Goal: Task Accomplishment & Management: Manage account settings

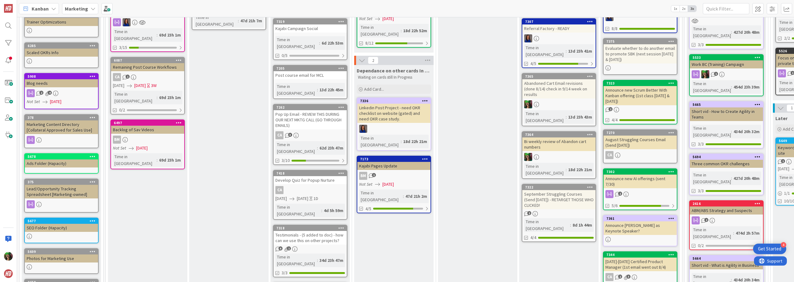
click at [82, 7] on b "Marketing" at bounding box center [76, 9] width 23 height 6
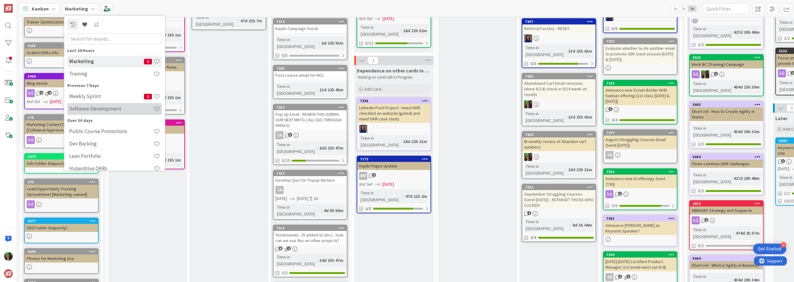
click at [102, 109] on h4 "Software Development" at bounding box center [111, 109] width 84 height 6
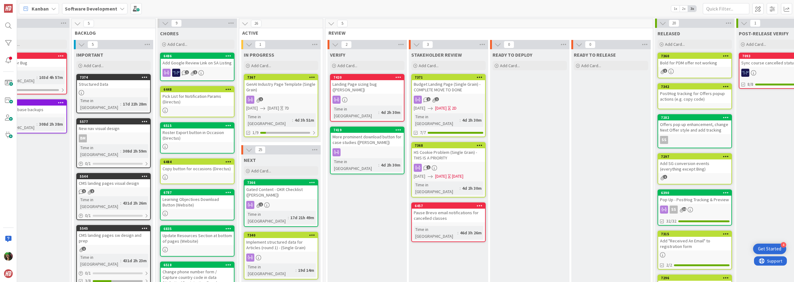
scroll to position [0, 124]
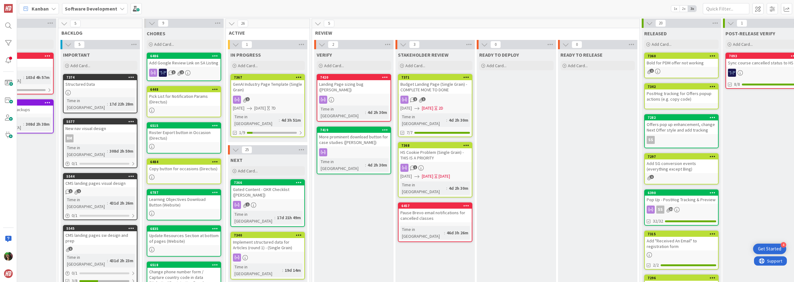
click at [435, 89] on div "Budget Landing Page (Single Grain) - COMPLETE MOVE TO DONE" at bounding box center [434, 87] width 73 height 14
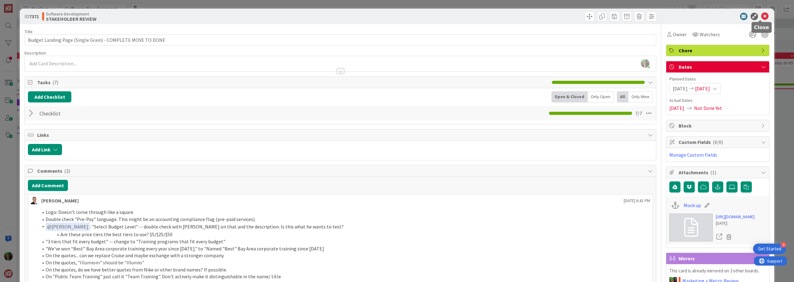
click at [761, 16] on icon at bounding box center [764, 16] width 7 height 7
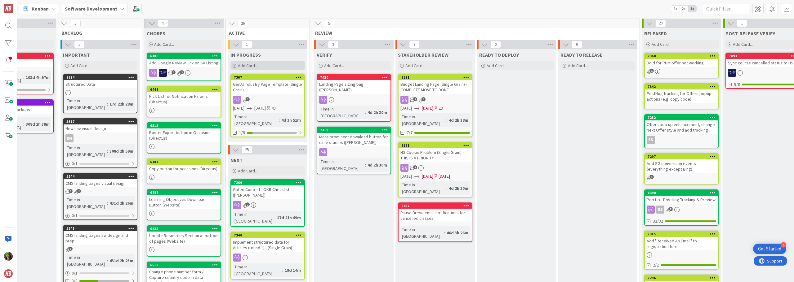
click at [262, 65] on div "Add Card..." at bounding box center [267, 65] width 74 height 9
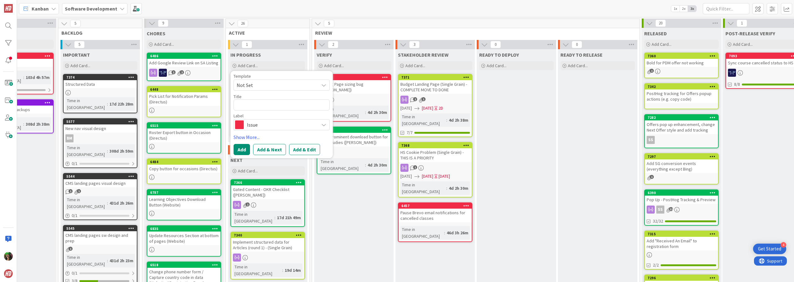
type textarea "x"
type textarea "A"
type textarea "x"
type textarea "Ad"
type textarea "x"
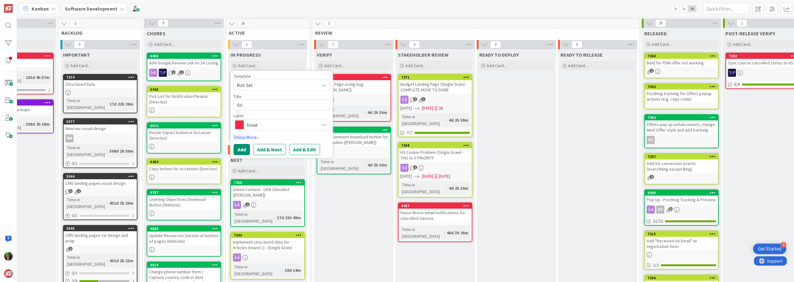
type textarea "Add"
type textarea "x"
type textarea "Add"
type textarea "x"
type textarea "Add C"
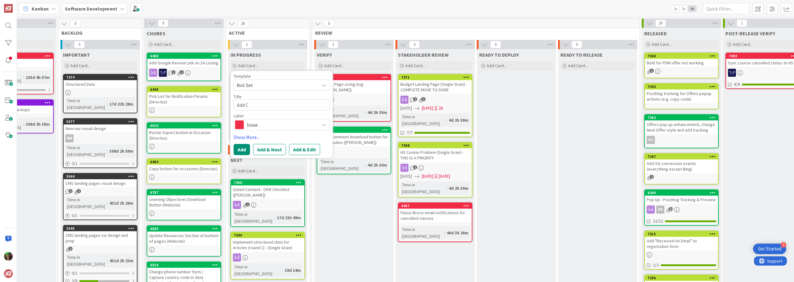
type textarea "x"
type textarea "Add Co"
type textarea "x"
type textarea "Add Con"
type textarea "x"
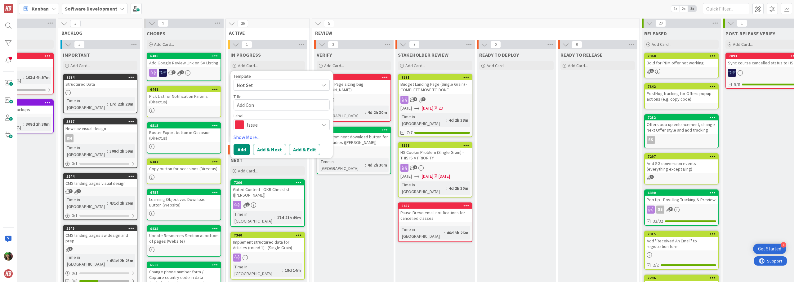
type textarea "Add Cont"
type textarea "x"
type textarea "Add Conta"
type textarea "x"
type textarea "Add Contac"
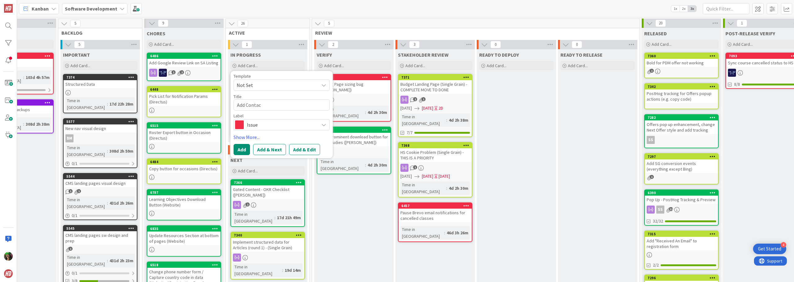
type textarea "x"
type textarea "Add Contact"
type textarea "x"
type textarea "Add Contact"
type textarea "x"
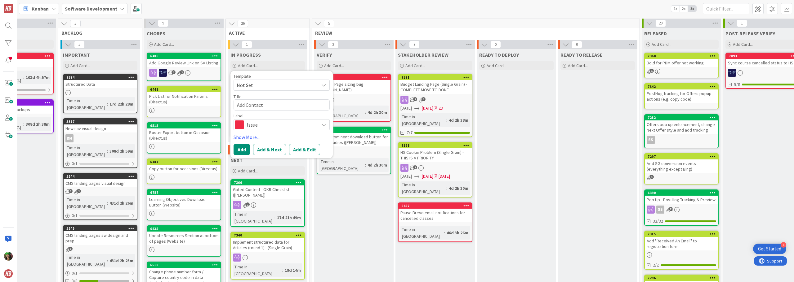
type textarea "Add Contact F"
type textarea "x"
type textarea "Add Contact Fo"
type textarea "x"
type textarea "Add Contact For"
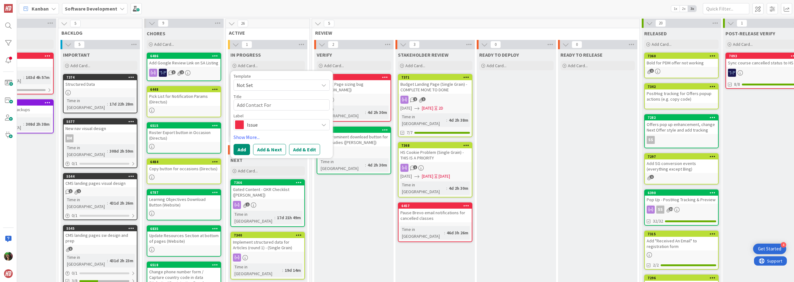
type textarea "x"
type textarea "Add Contact Form"
type textarea "x"
type textarea "Add Contact Form"
type textarea "x"
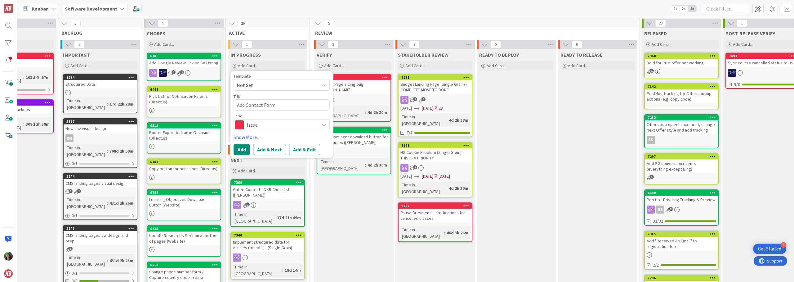
type textarea "Add Contact Form f"
type textarea "x"
type textarea "Add Contact Form fo"
type textarea "x"
type textarea "Add Contact Form for"
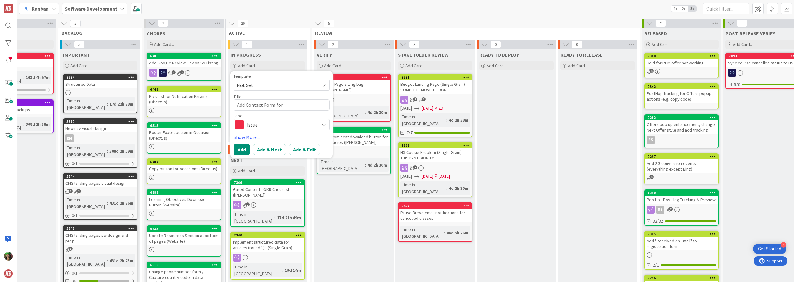
type textarea "x"
type textarea "Add Contact Form for"
type textarea "x"
type textarea "Add Contact Form for K"
type textarea "x"
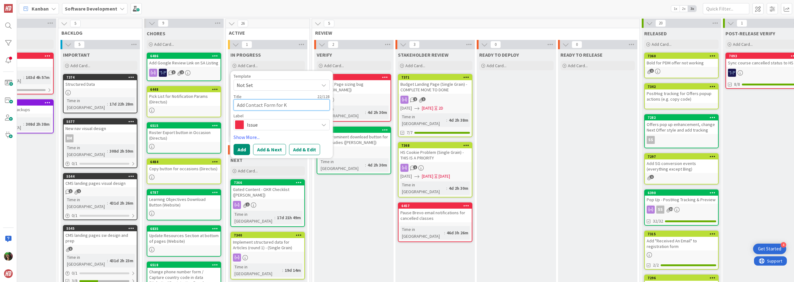
type textarea "Add Contact Form for KR"
type textarea "x"
type textarea "Add Contact Form for K"
type textarea "x"
type textarea "Add Contact Form for"
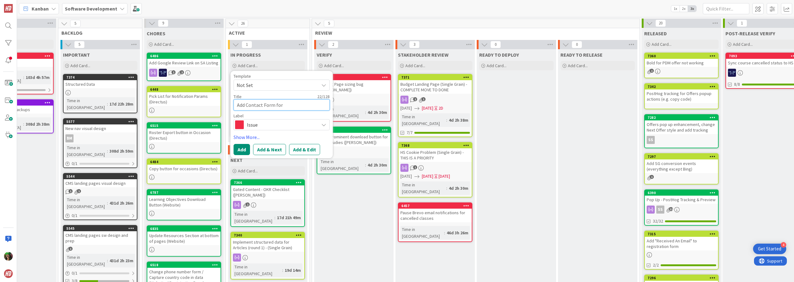
type textarea "x"
type textarea "Add Contact Form for O"
type textarea "x"
type textarea "Add Contact Form for OK"
type textarea "x"
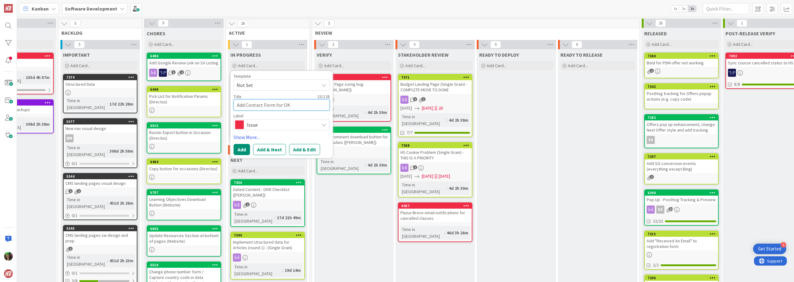
type textarea "Add Contact Form for OKR"
type textarea "x"
type textarea "Add Contact Form for OKR"
type textarea "x"
type textarea "Add Contact Form for OKR S"
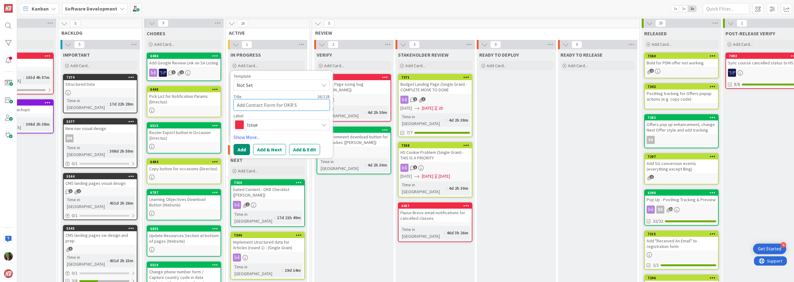
type textarea "x"
type textarea "Add Contact Form for OKR So"
type textarea "x"
type textarea "Add Contact Form for OKR Sol"
type textarea "x"
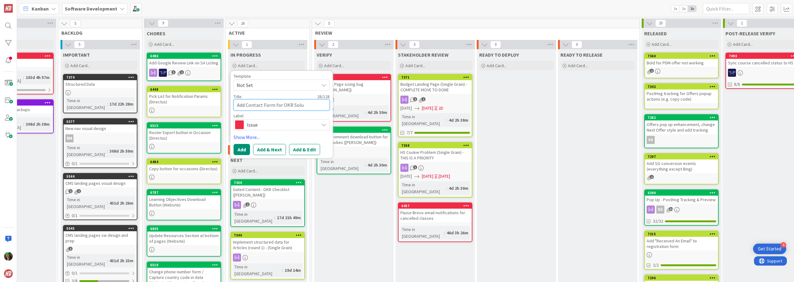
type textarea "Add Contact Form for OKR Solut"
type textarea "x"
type textarea "Add Contact Form for OKR Soluti"
type textarea "x"
type textarea "Add Contact Form for OKR Solutio"
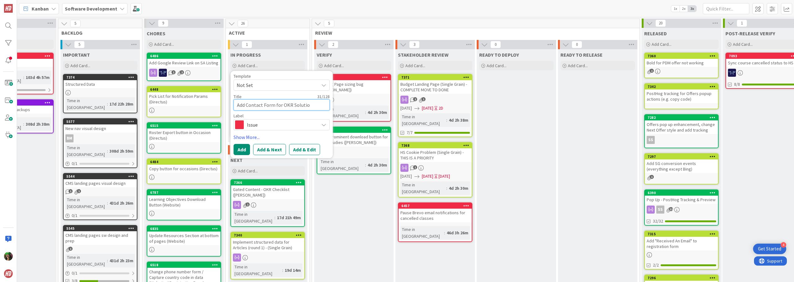
type textarea "x"
type textarea "Add Contact Form for OKR Solution"
type textarea "x"
type textarea "Add Contact Form for OKR Solution"
type textarea "x"
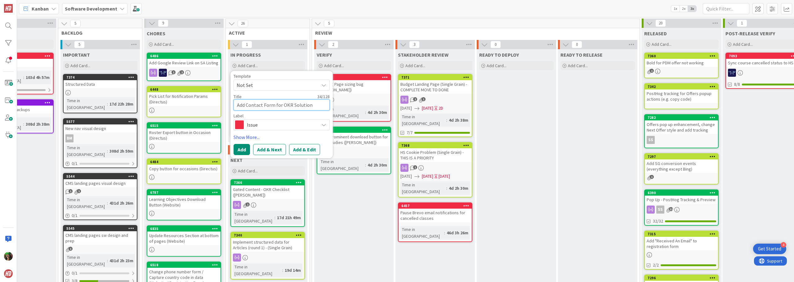
type textarea "Add Contact Form for OKR Solution L"
type textarea "x"
type textarea "Add Contact Form for OKR Solution La"
type textarea "x"
type textarea "Add Contact Form for OKR Solution Lan"
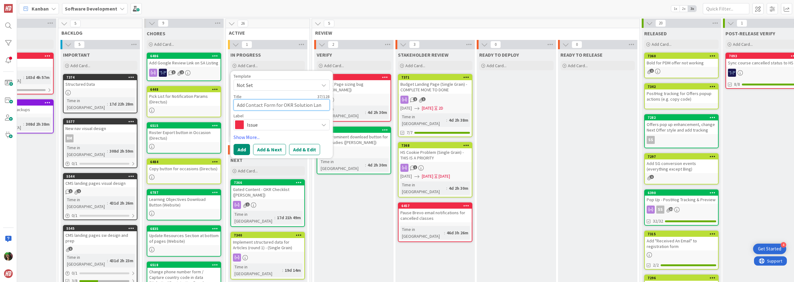
type textarea "x"
type textarea "Add Contact Form for OKR Solution Land"
type textarea "x"
type textarea "Add Contact Form for OKR Solution [PERSON_NAME]"
type textarea "x"
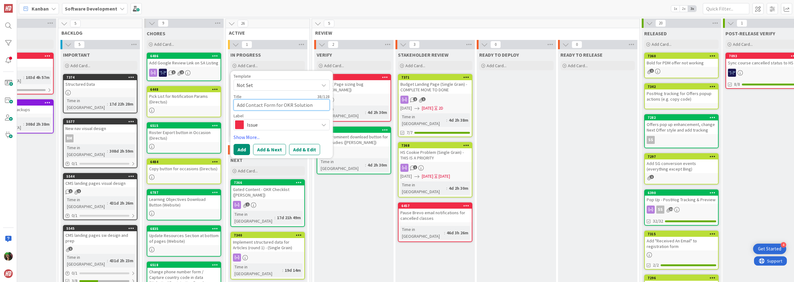
type textarea "Add Contact Form for OKR Solution [PERSON_NAME]"
type textarea "x"
type textarea "Add Contact Form for OKR Solution Landing"
type textarea "x"
type textarea "Add Contact Form for OKR Solution Landing"
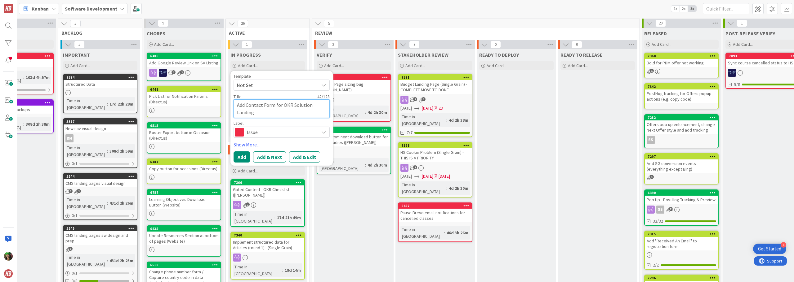
type textarea "x"
type textarea "Add Contact Form for OKR Solution Landing P"
type textarea "x"
type textarea "Add Contact Form for OKR Solution Landing Pa"
type textarea "x"
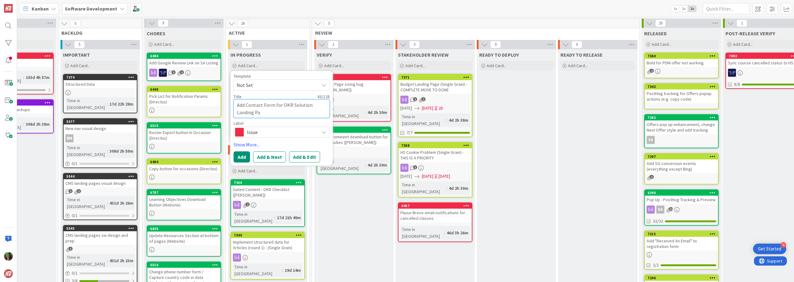
type textarea "Add Contact Form for OKR Solution Landing Pag"
type textarea "x"
type textarea "Add Contact Form for OKR Solution Landing Page"
click at [305, 157] on button "Add & Edit" at bounding box center [304, 157] width 31 height 11
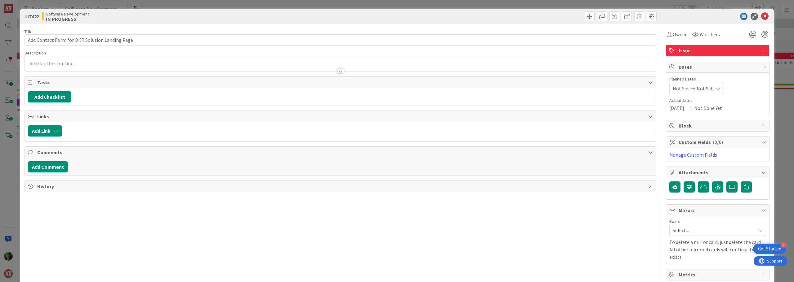
click at [136, 68] on div at bounding box center [340, 68] width 631 height 7
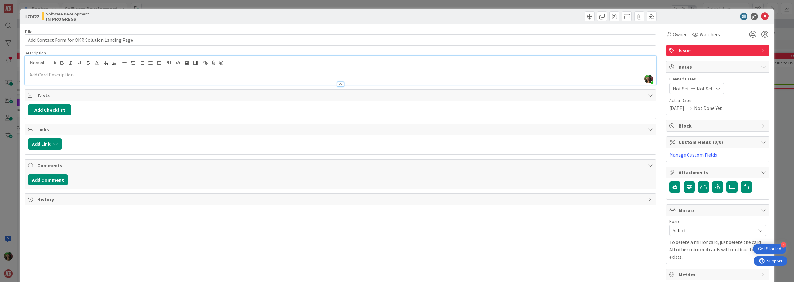
click at [137, 73] on p at bounding box center [340, 74] width 625 height 7
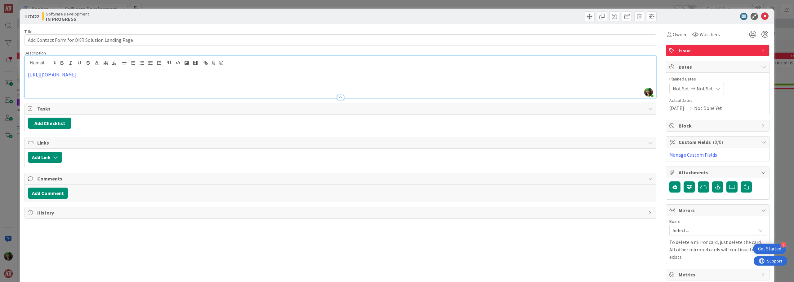
click at [159, 41] on input "Add Contact Form for OKR Solution Landing Page" at bounding box center [340, 39] width 632 height 11
type input "Add Contact Form for OKR Solution Landing Page ([PERSON_NAME] & [PERSON_NAME])"
click at [762, 16] on icon at bounding box center [764, 16] width 7 height 7
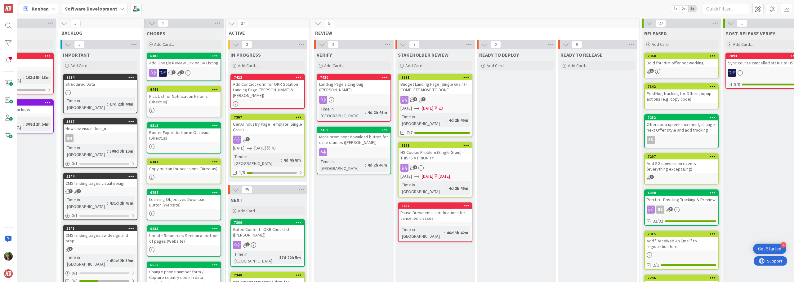
click at [282, 226] on div "Gated Content - OKR Checklist ([PERSON_NAME])" at bounding box center [267, 233] width 73 height 14
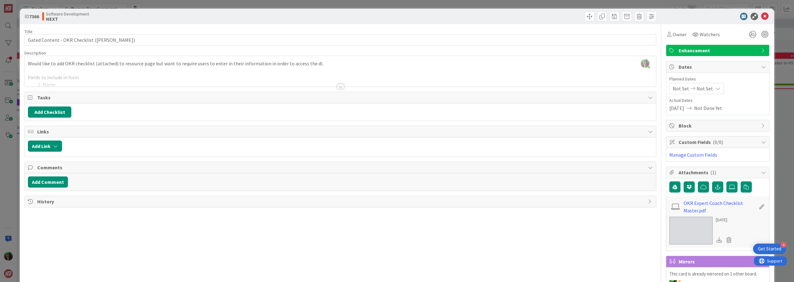
click at [337, 87] on div at bounding box center [340, 86] width 7 height 5
click at [337, 81] on p "Fields to include in form" at bounding box center [340, 77] width 625 height 7
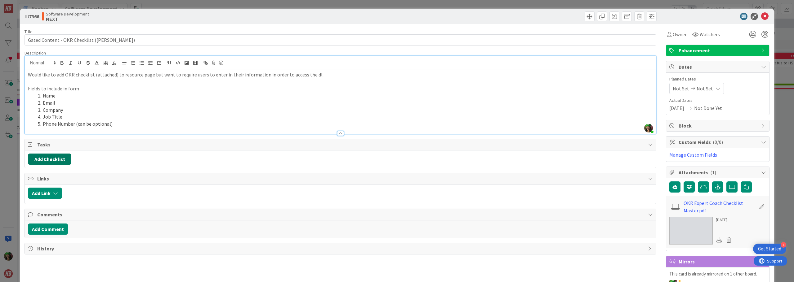
click at [47, 161] on button "Add Checklist" at bounding box center [49, 159] width 43 height 11
click at [42, 202] on button "Add" at bounding box center [39, 203] width 16 height 11
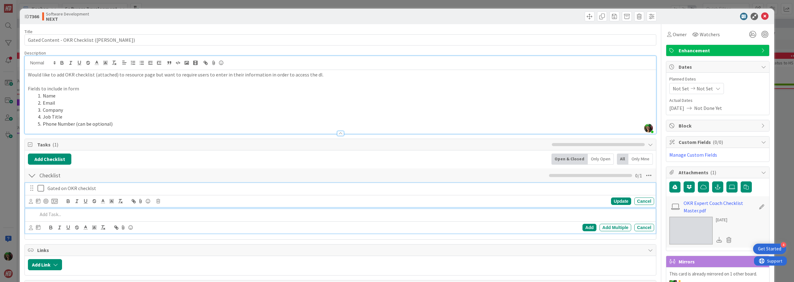
click at [72, 191] on p "Gated on OKR checklst" at bounding box center [349, 188] width 604 height 7
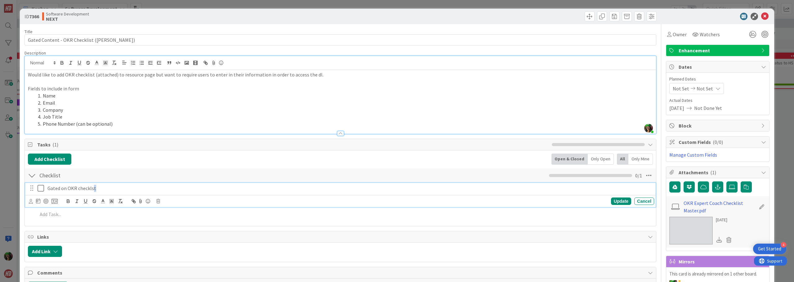
drag, startPoint x: 92, startPoint y: 189, endPoint x: 117, endPoint y: 188, distance: 24.8
click at [117, 188] on p "Gated on OKR checklst" at bounding box center [349, 188] width 604 height 7
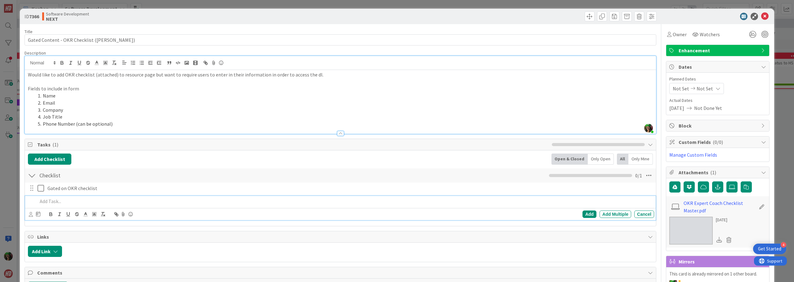
click at [64, 202] on p at bounding box center [345, 201] width 614 height 7
click at [585, 215] on div "Add" at bounding box center [589, 214] width 14 height 7
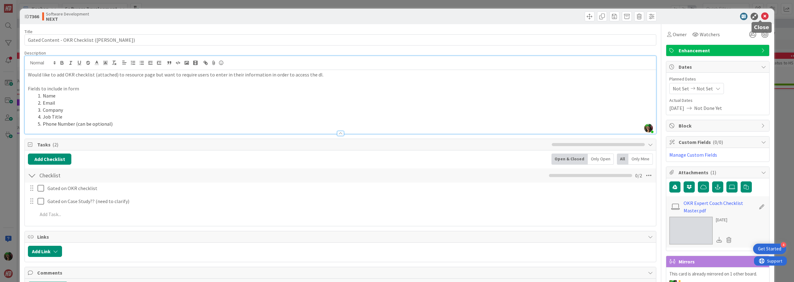
click at [761, 13] on icon at bounding box center [764, 16] width 7 height 7
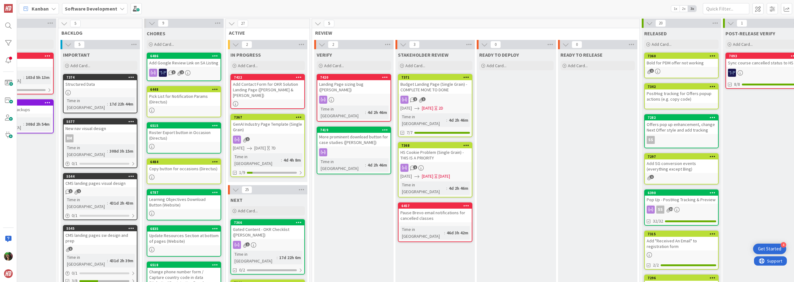
click at [434, 93] on div "Budget Landing Page (Single Grain) - COMPLETE MOVE TO DONE" at bounding box center [434, 87] width 73 height 14
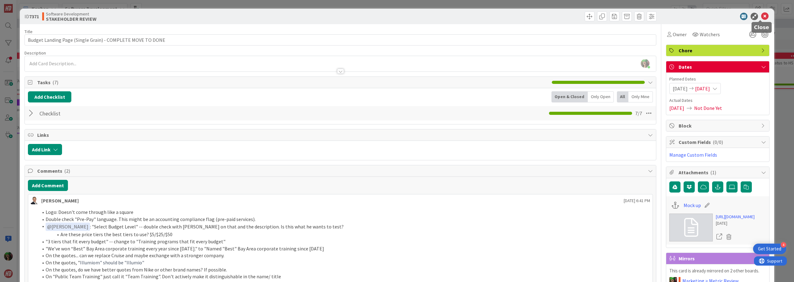
click at [761, 16] on icon at bounding box center [764, 16] width 7 height 7
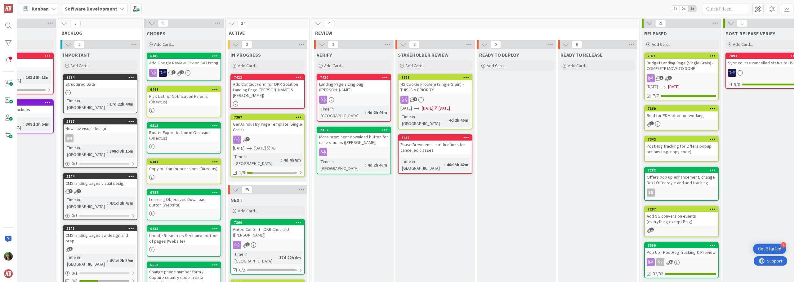
click at [416, 88] on div "HS Cookie Problem (Single Grain) - THIS IS A PRIORITY" at bounding box center [434, 87] width 73 height 14
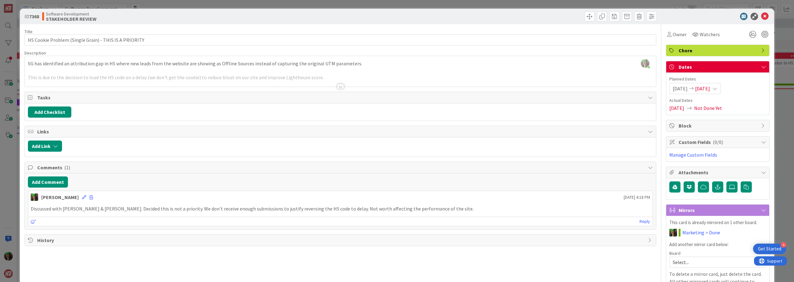
click at [337, 87] on div at bounding box center [340, 86] width 7 height 5
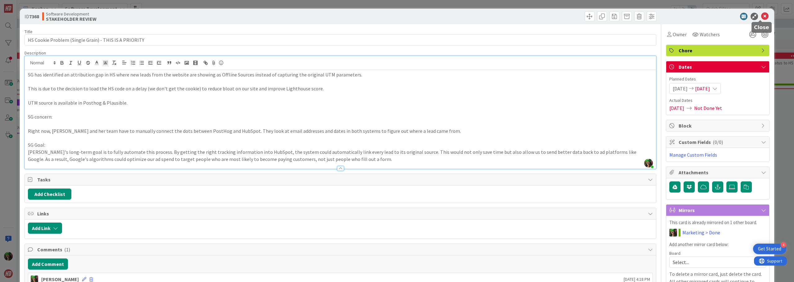
click at [761, 16] on icon at bounding box center [764, 16] width 7 height 7
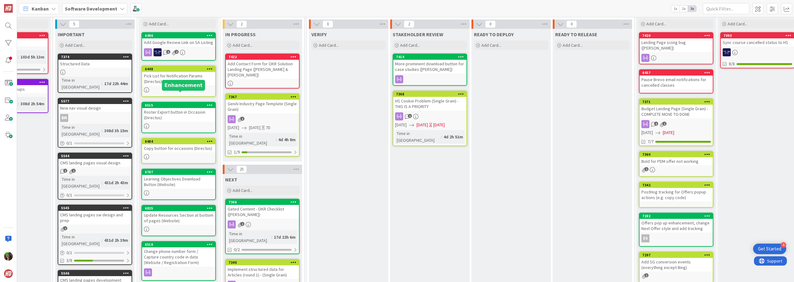
scroll to position [31, 129]
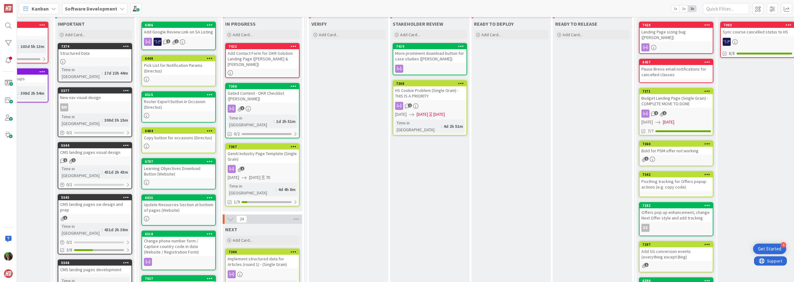
click at [269, 103] on link "7366 Gated Content - OKR Checklist ([PERSON_NAME]) 1 Time in Column : 1d 2h 51m…" at bounding box center [262, 111] width 74 height 56
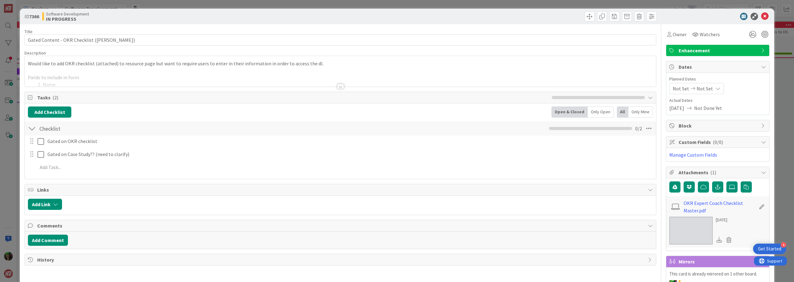
click at [121, 78] on div at bounding box center [340, 79] width 631 height 16
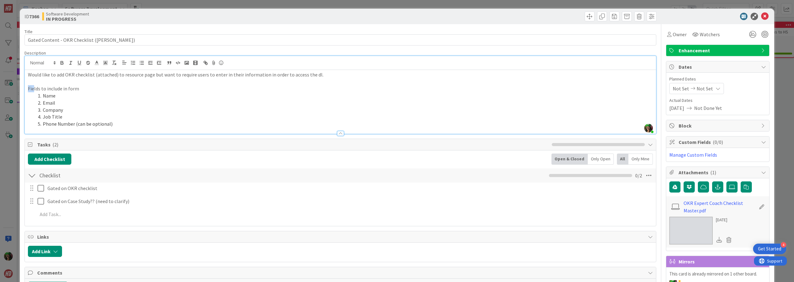
drag, startPoint x: 28, startPoint y: 87, endPoint x: 85, endPoint y: 95, distance: 58.0
click at [36, 87] on p "Fields to include in form" at bounding box center [340, 88] width 625 height 7
drag, startPoint x: 85, startPoint y: 95, endPoint x: 124, endPoint y: 127, distance: 49.8
click at [124, 127] on div "Description [PERSON_NAME] just joined Would like to add OKR checklist (attached…" at bounding box center [340, 92] width 632 height 84
copy div "s to include in form Name Email Company Job Title Phone Number (can be optional)"
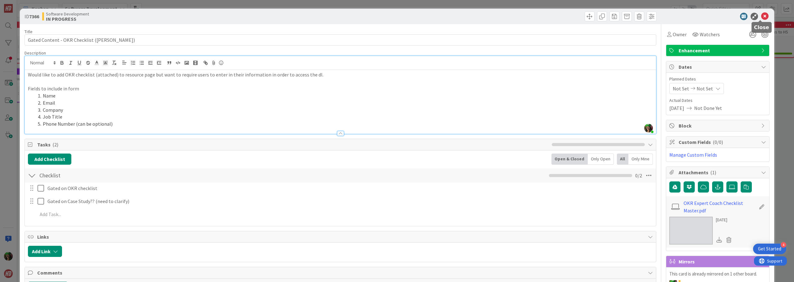
click at [761, 16] on icon at bounding box center [764, 16] width 7 height 7
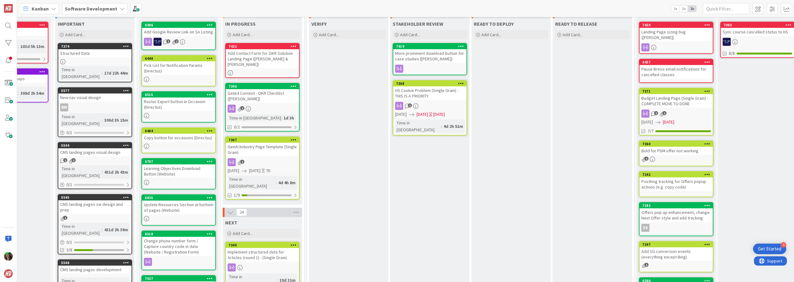
click at [440, 60] on div "More prominent download button for case studies ([PERSON_NAME])" at bounding box center [429, 56] width 73 height 14
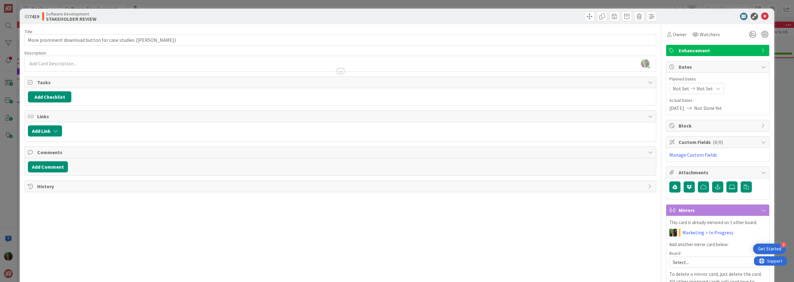
click at [337, 72] on div at bounding box center [340, 71] width 7 height 5
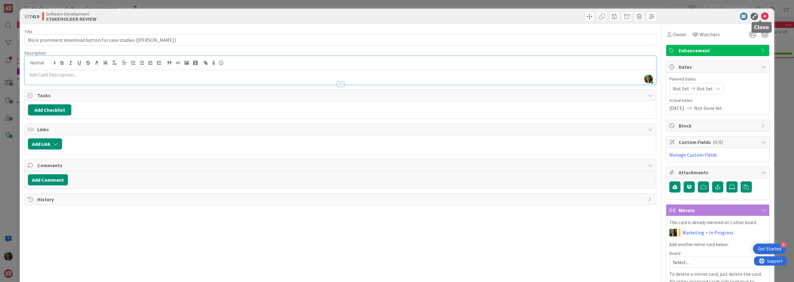
click at [761, 16] on icon at bounding box center [764, 16] width 7 height 7
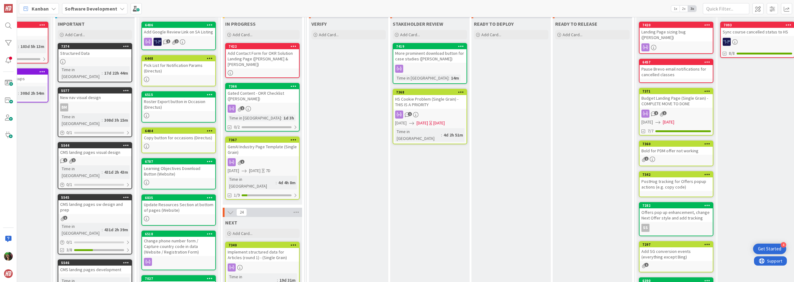
click at [438, 100] on div "HS Cookie Problem (Single Grain) - THIS IS A PRIORITY" at bounding box center [429, 102] width 73 height 14
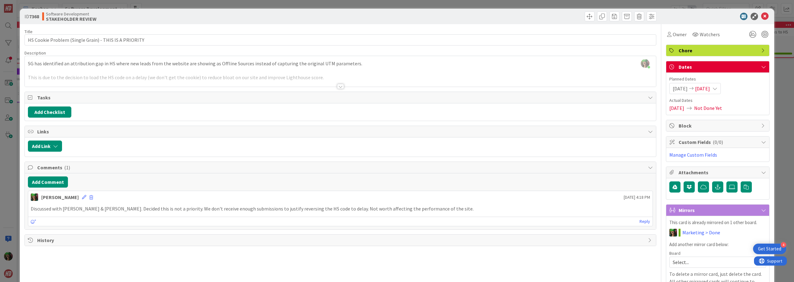
click at [339, 86] on div at bounding box center [340, 86] width 7 height 5
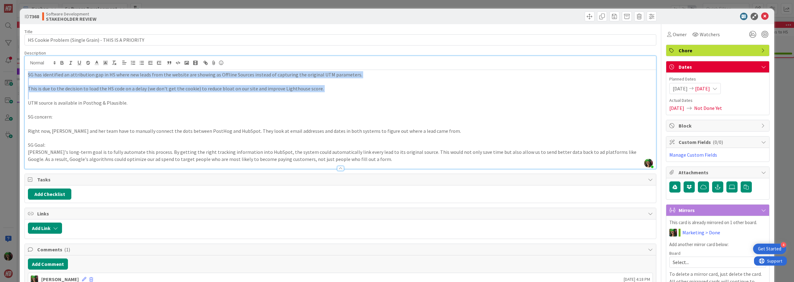
drag, startPoint x: 28, startPoint y: 74, endPoint x: 355, endPoint y: 95, distance: 328.1
click at [355, 95] on div "SG has identified an attribution gap in HS where new leads from the website are…" at bounding box center [340, 119] width 631 height 99
copy div "SG has identified an attribution gap in HS where new leads from the website are…"
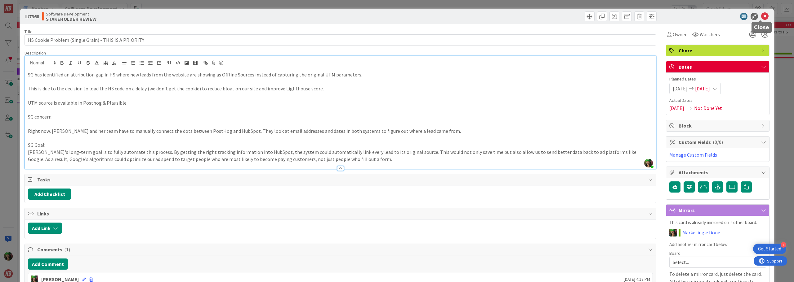
click at [761, 16] on icon at bounding box center [764, 16] width 7 height 7
